Goal: Book appointment/travel/reservation

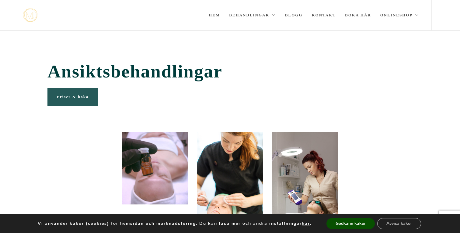
click at [82, 97] on span "Priser & boka" at bounding box center [73, 97] width 32 height 5
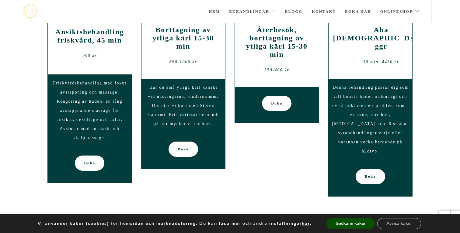
scroll to position [737, 0]
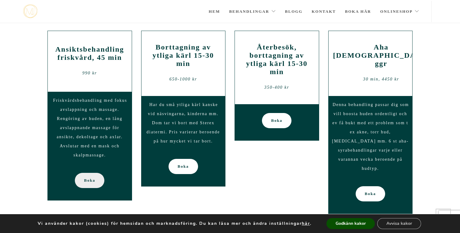
click at [87, 178] on span "Boka" at bounding box center [89, 180] width 11 height 15
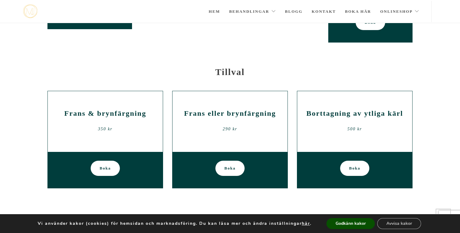
scroll to position [625, 0]
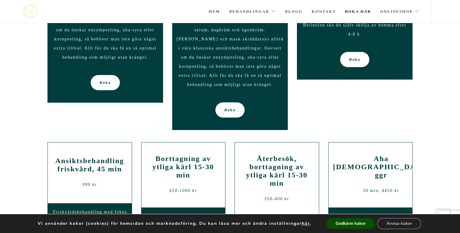
click at [356, 12] on link "Boka här" at bounding box center [358, 11] width 26 height 21
